Goal: Obtain resource: Download file/media

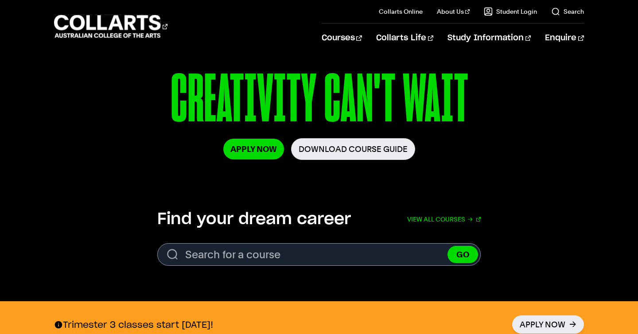
scroll to position [144, 0]
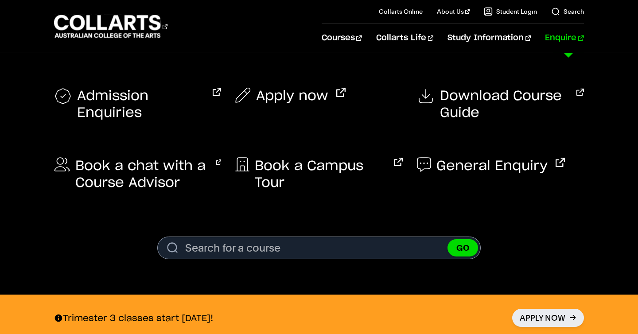
click at [567, 35] on link "Enquire" at bounding box center [564, 37] width 39 height 29
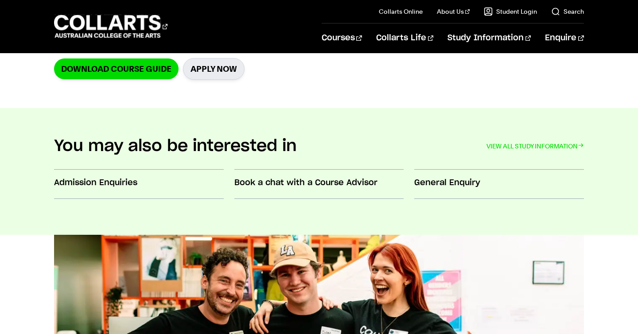
scroll to position [298, 0]
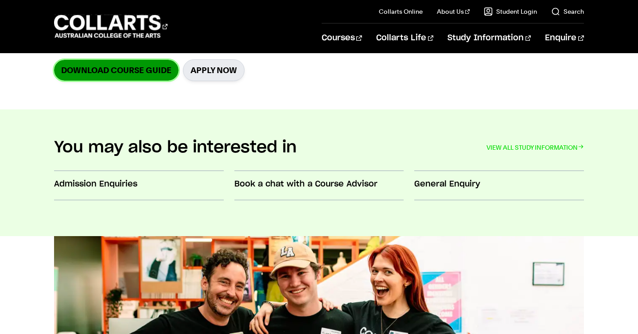
click at [152, 69] on link "Download Course Guide" at bounding box center [116, 70] width 125 height 21
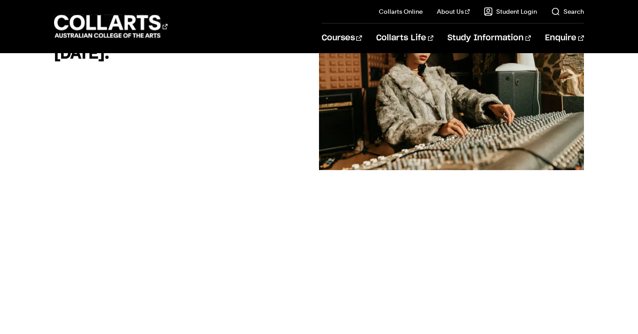
scroll to position [159, 0]
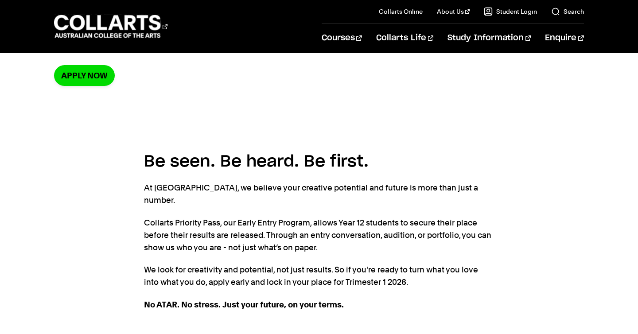
scroll to position [149, 0]
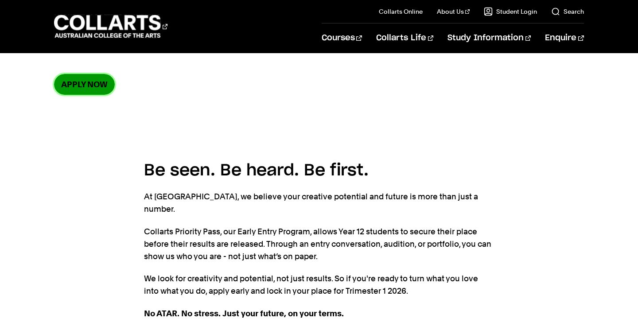
click at [74, 78] on link "Apply now" at bounding box center [84, 84] width 61 height 21
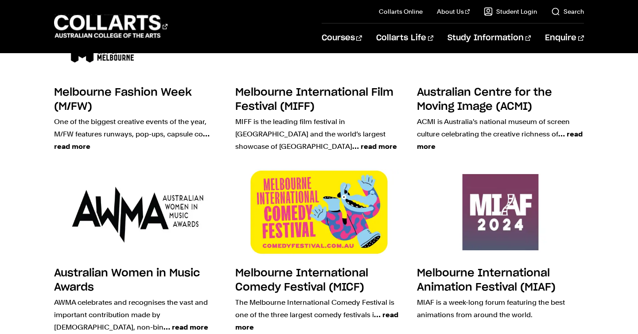
scroll to position [179, 0]
